Goal: Task Accomplishment & Management: Use online tool/utility

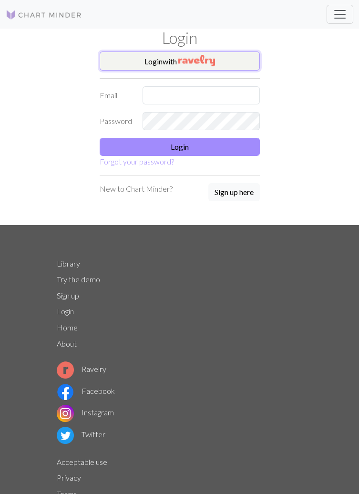
click at [185, 60] on img "button" at bounding box center [196, 60] width 37 height 11
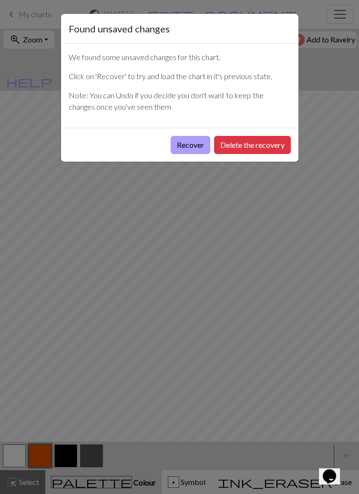
click at [200, 146] on button "Recover" at bounding box center [191, 145] width 40 height 18
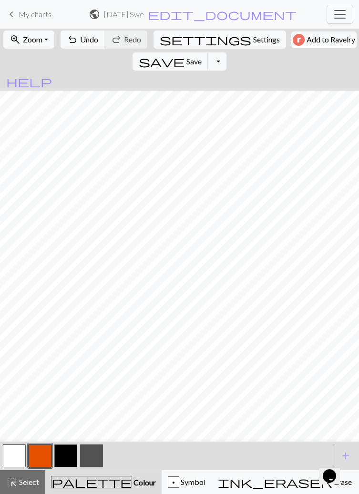
click at [62, 455] on button "button" at bounding box center [65, 455] width 23 height 23
click at [41, 450] on button "button" at bounding box center [40, 455] width 23 height 23
click at [71, 450] on button "button" at bounding box center [65, 455] width 23 height 23
click at [41, 452] on button "button" at bounding box center [40, 455] width 23 height 23
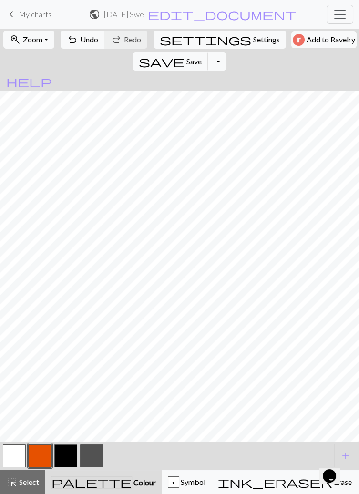
click at [64, 454] on button "button" at bounding box center [65, 455] width 23 height 23
click at [41, 452] on button "button" at bounding box center [40, 455] width 23 height 23
click at [68, 449] on button "button" at bounding box center [65, 455] width 23 height 23
click at [42, 454] on button "button" at bounding box center [40, 455] width 23 height 23
click at [62, 453] on button "button" at bounding box center [65, 455] width 23 height 23
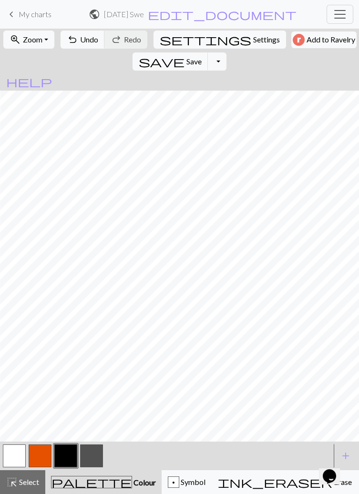
click at [47, 456] on button "button" at bounding box center [40, 455] width 23 height 23
click at [66, 445] on button "button" at bounding box center [65, 455] width 23 height 23
click at [39, 452] on button "button" at bounding box center [40, 455] width 23 height 23
click at [62, 452] on button "button" at bounding box center [65, 455] width 23 height 23
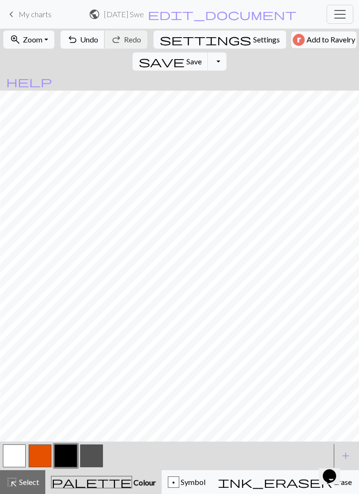
click at [81, 31] on button "undo Undo Undo" at bounding box center [83, 40] width 44 height 18
click at [32, 38] on span "Zoom" at bounding box center [33, 39] width 20 height 9
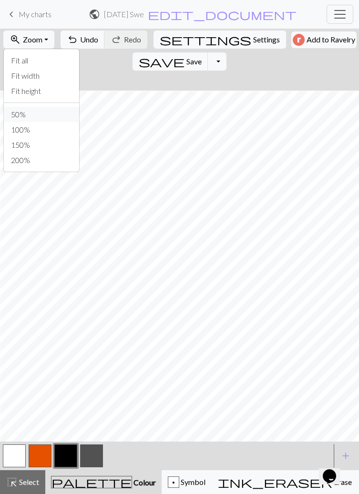
click at [12, 113] on button "50%" at bounding box center [40, 114] width 75 height 15
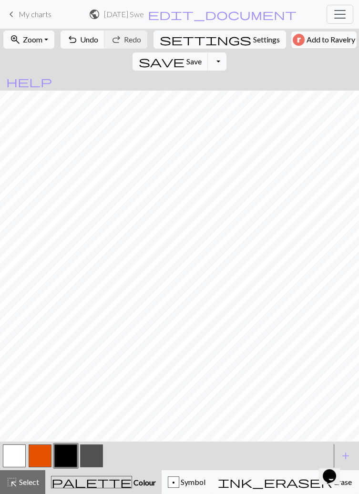
scroll to position [5, 0]
